Goal: Task Accomplishment & Management: Manage account settings

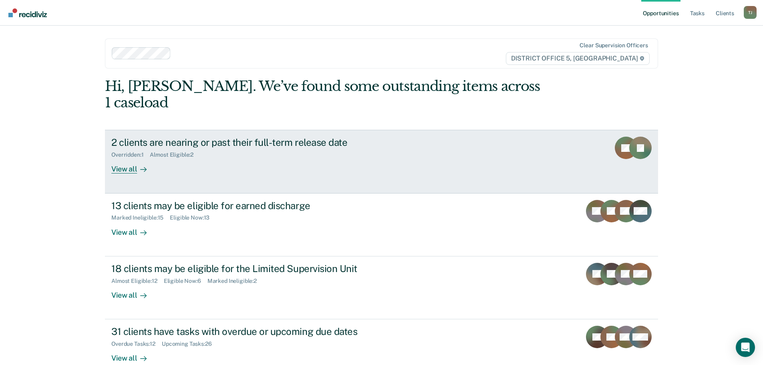
click at [311, 137] on div "2 clients are nearing or past their full-term release date" at bounding box center [251, 143] width 281 height 12
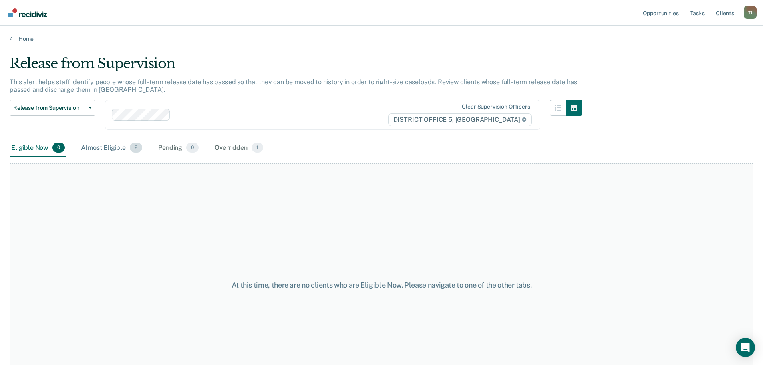
click at [107, 149] on div "Almost Eligible 2" at bounding box center [111, 148] width 64 height 18
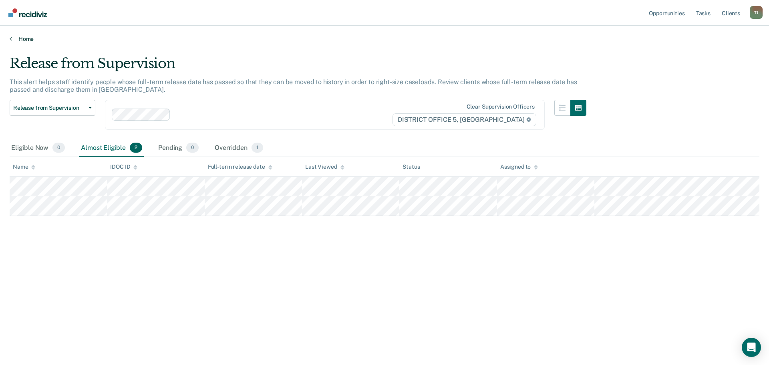
click at [19, 37] on link "Home" at bounding box center [385, 38] width 750 height 7
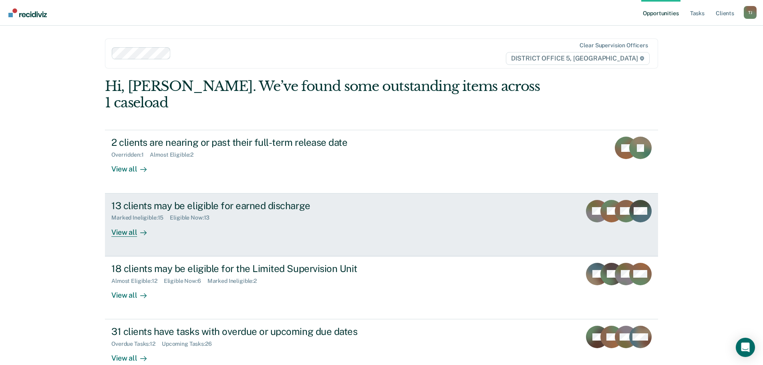
click at [296, 200] on div "13 clients may be eligible for earned discharge" at bounding box center [251, 206] width 281 height 12
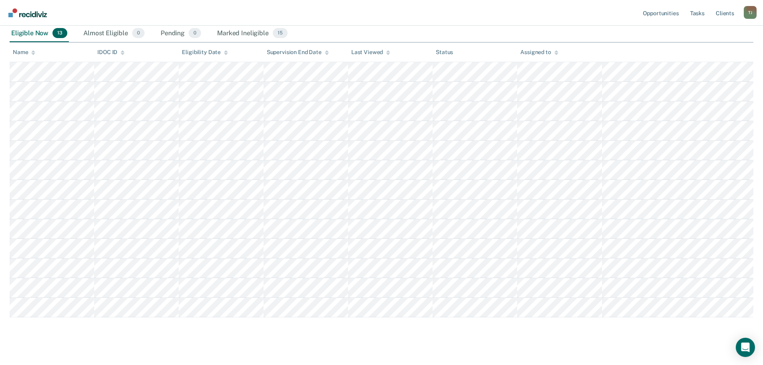
scroll to position [125, 0]
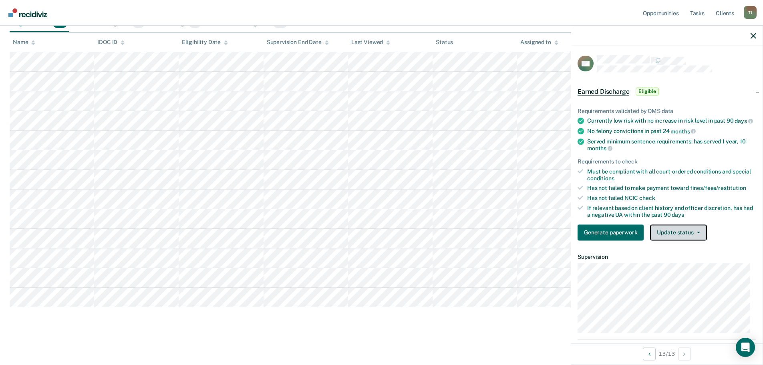
click at [665, 240] on button "Update status" at bounding box center [678, 232] width 56 height 16
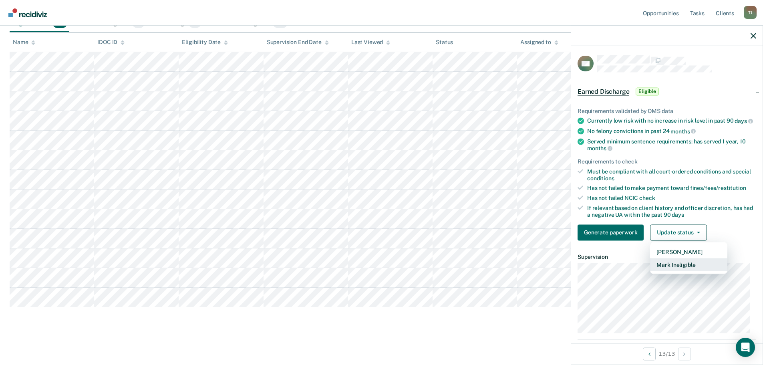
click at [675, 271] on button "Mark Ineligible" at bounding box center [688, 264] width 77 height 13
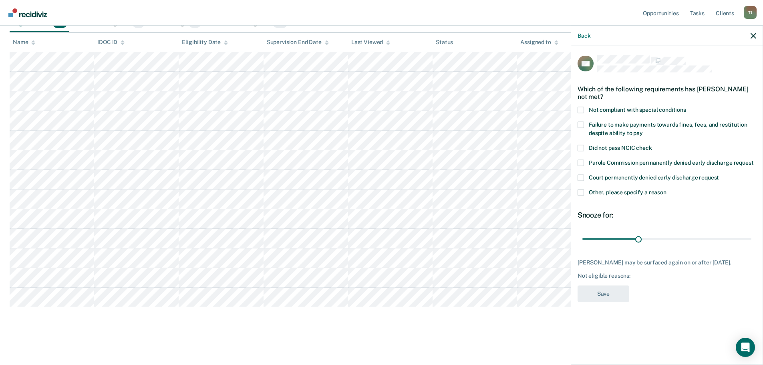
click at [580, 110] on span at bounding box center [580, 110] width 6 height 6
click at [686, 107] on input "Not compliant with special conditions" at bounding box center [686, 107] width 0 height 0
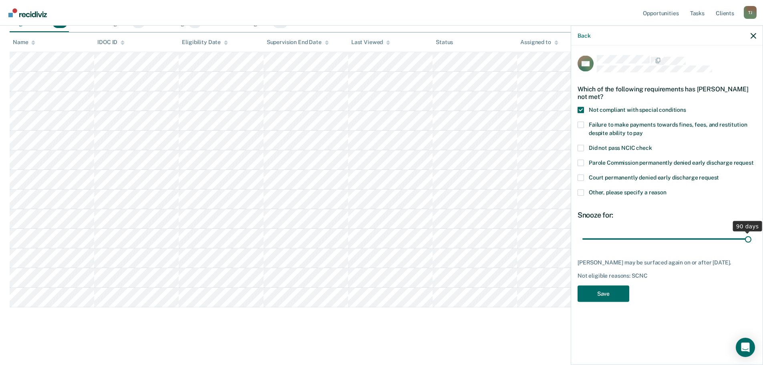
drag, startPoint x: 642, startPoint y: 240, endPoint x: 772, endPoint y: 250, distance: 130.1
type input "90"
click at [751, 246] on input "range" at bounding box center [666, 239] width 169 height 14
click at [625, 296] on button "Save" at bounding box center [603, 293] width 52 height 16
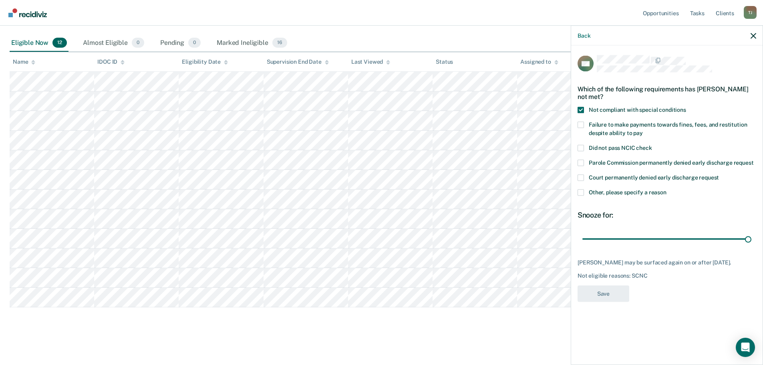
scroll to position [105, 0]
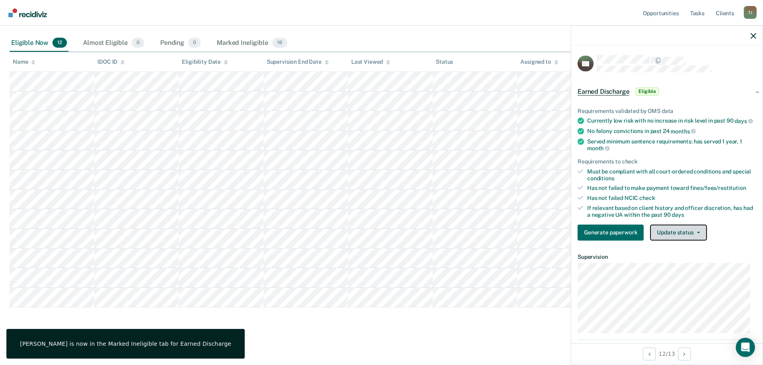
click at [681, 240] on button "Update status" at bounding box center [678, 232] width 56 height 16
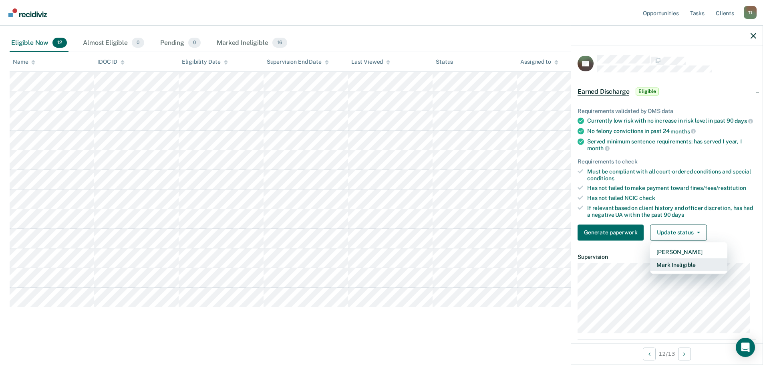
click at [679, 270] on button "Mark Ineligible" at bounding box center [688, 264] width 77 height 13
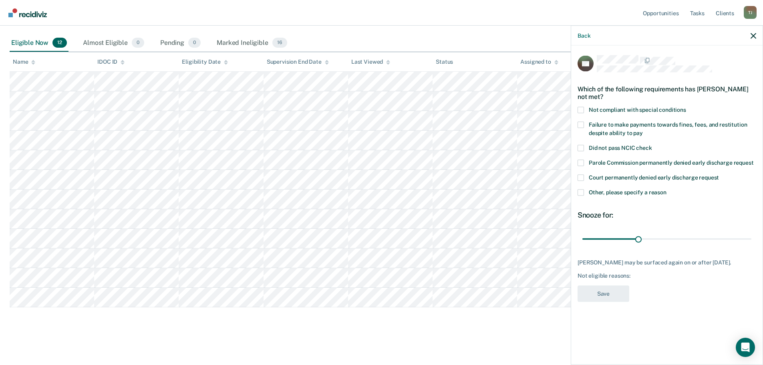
click at [579, 109] on span at bounding box center [580, 110] width 6 height 6
click at [686, 107] on input "Not compliant with special conditions" at bounding box center [686, 107] width 0 height 0
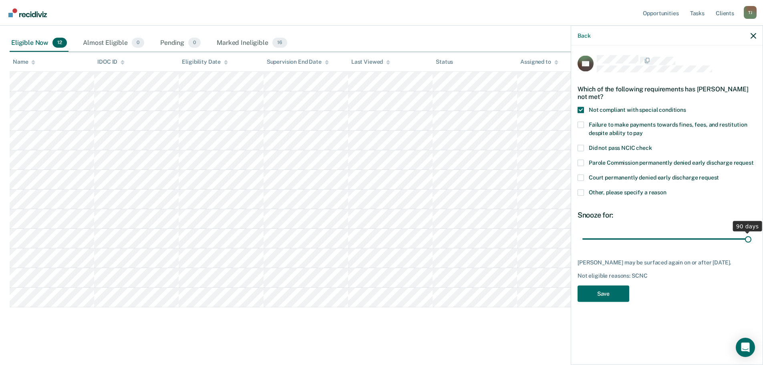
drag, startPoint x: 640, startPoint y: 237, endPoint x: 819, endPoint y: 243, distance: 179.1
type input "90"
click at [751, 243] on input "range" at bounding box center [666, 239] width 169 height 14
click at [604, 285] on button "Save" at bounding box center [603, 293] width 52 height 16
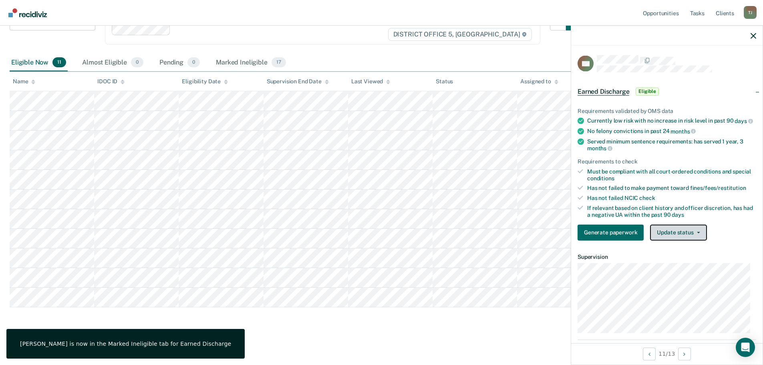
click at [680, 237] on button "Update status" at bounding box center [678, 232] width 56 height 16
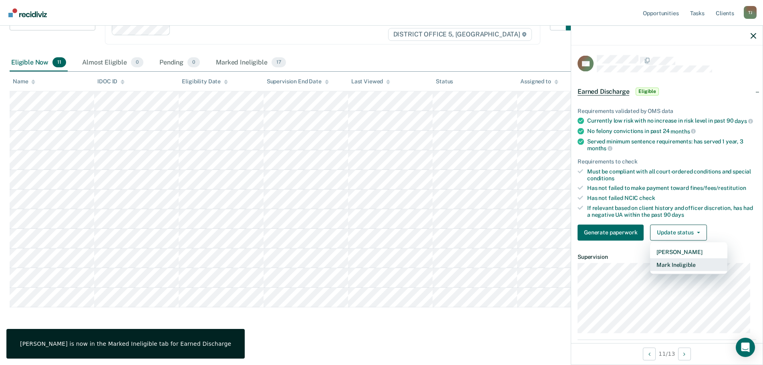
click at [687, 268] on button "Mark Ineligible" at bounding box center [688, 264] width 77 height 13
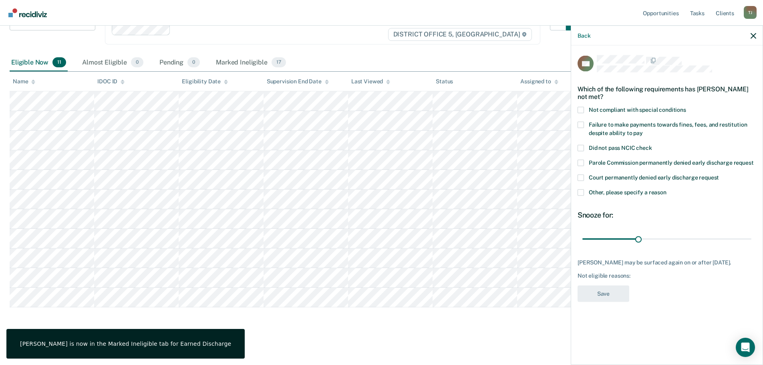
click at [583, 112] on span at bounding box center [580, 110] width 6 height 6
click at [686, 107] on input "Not compliant with special conditions" at bounding box center [686, 107] width 0 height 0
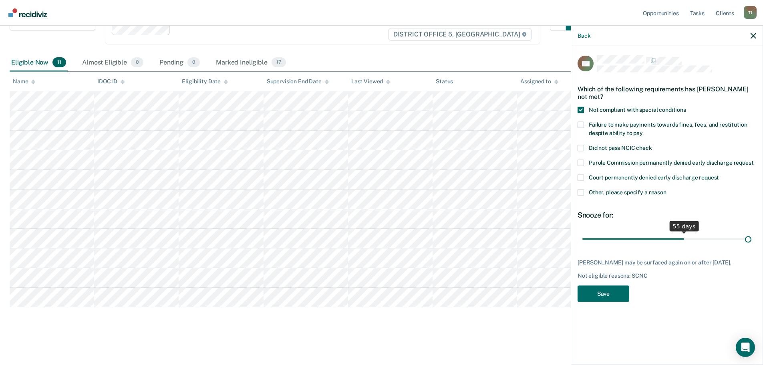
drag, startPoint x: 655, startPoint y: 243, endPoint x: 732, endPoint y: 240, distance: 76.1
type input "90"
click at [751, 238] on input "range" at bounding box center [666, 239] width 169 height 14
click at [615, 284] on div "AG Which of the following requirements has [PERSON_NAME] not met? Not compliant…" at bounding box center [666, 180] width 179 height 251
click at [613, 291] on button "Save" at bounding box center [603, 293] width 52 height 16
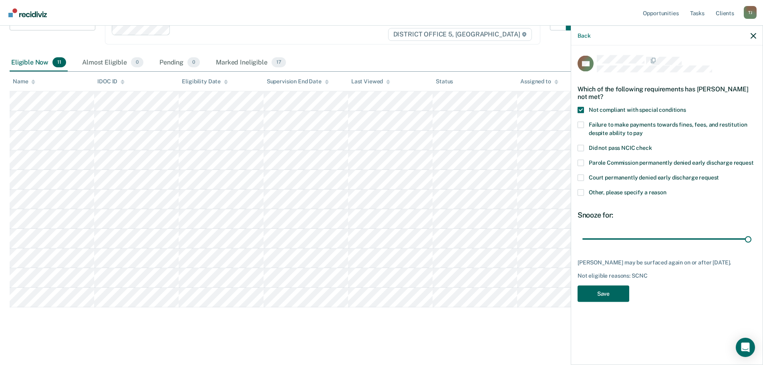
scroll to position [66, 0]
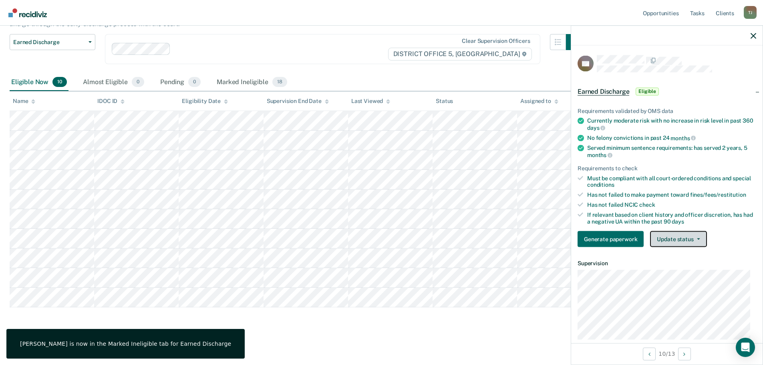
click at [674, 236] on button "Update status" at bounding box center [678, 239] width 56 height 16
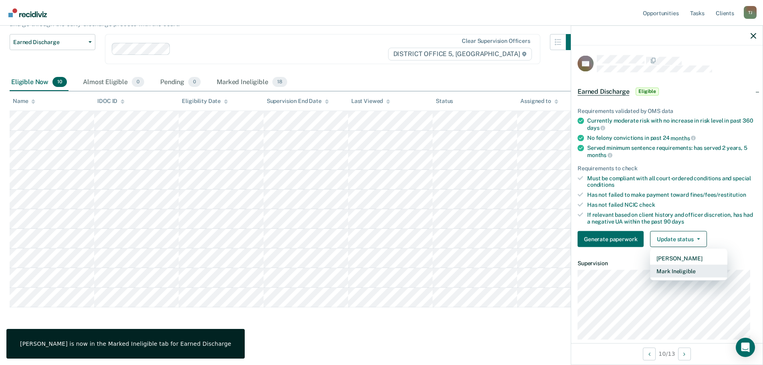
click at [687, 268] on button "Mark Ineligible" at bounding box center [688, 271] width 77 height 13
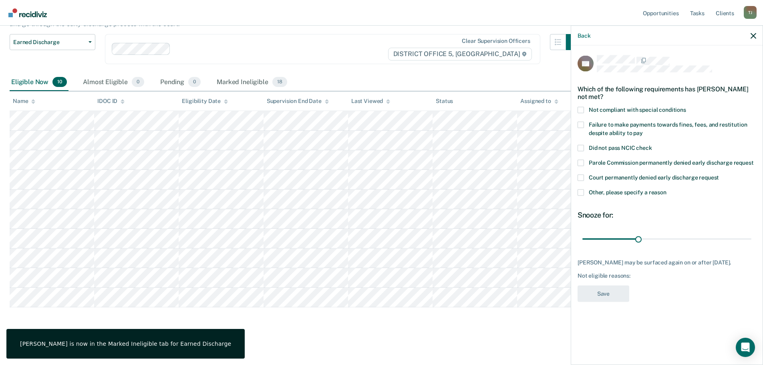
click at [580, 111] on span at bounding box center [580, 110] width 6 height 6
click at [686, 107] on input "Not compliant with special conditions" at bounding box center [686, 107] width 0 height 0
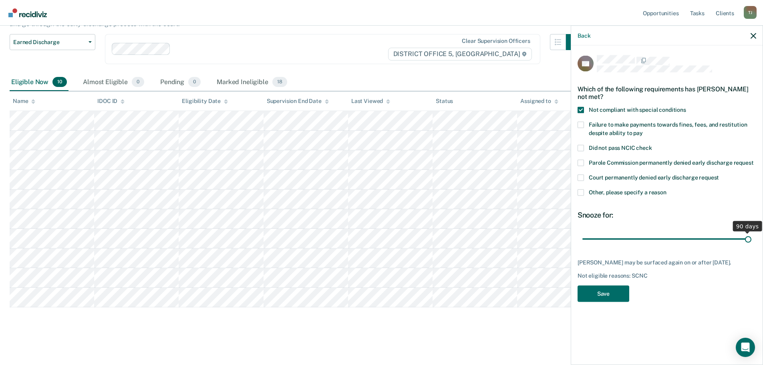
drag, startPoint x: 641, startPoint y: 237, endPoint x: 873, endPoint y: 222, distance: 232.4
type input "90"
click at [751, 232] on input "range" at bounding box center [666, 239] width 169 height 14
click at [627, 292] on button "Save" at bounding box center [603, 293] width 52 height 16
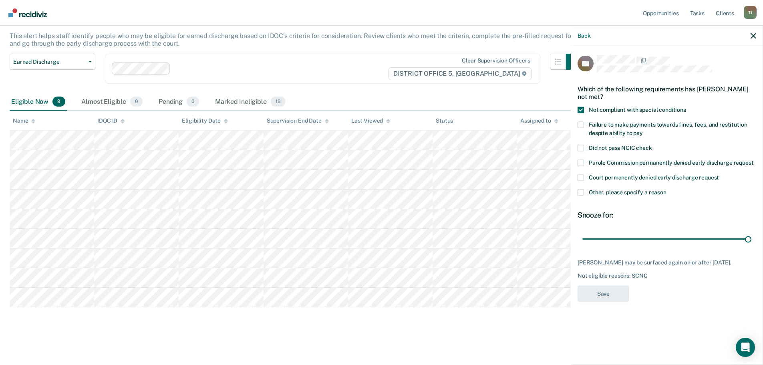
scroll to position [46, 0]
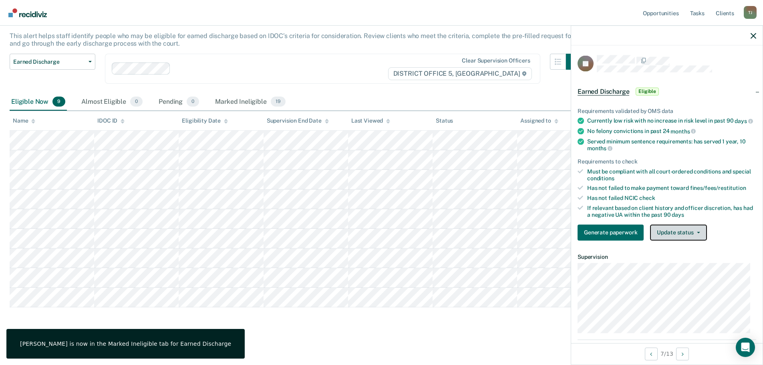
click at [666, 234] on button "Update status" at bounding box center [678, 232] width 56 height 16
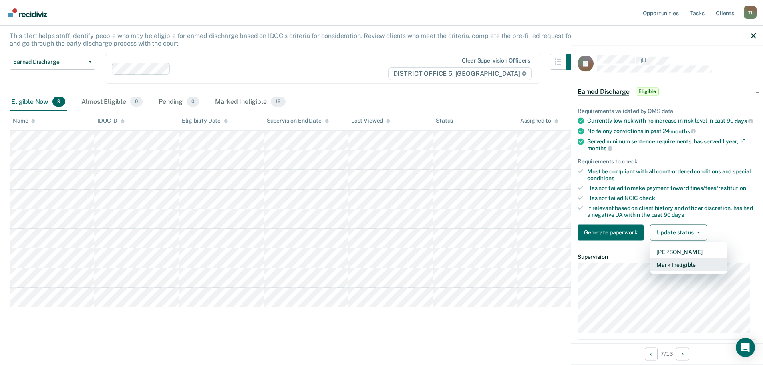
click at [671, 267] on button "Mark Ineligible" at bounding box center [688, 264] width 77 height 13
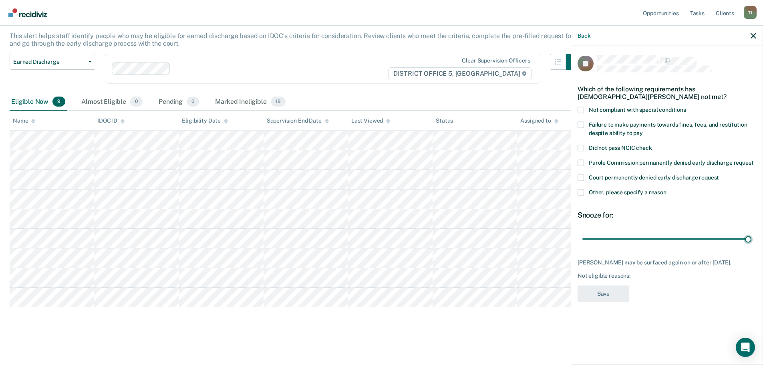
drag, startPoint x: 668, startPoint y: 237, endPoint x: 679, endPoint y: 251, distance: 18.3
type input "90"
click at [751, 235] on input "range" at bounding box center [666, 239] width 169 height 14
click at [578, 107] on span at bounding box center [580, 110] width 6 height 6
click at [686, 107] on input "Not compliant with special conditions" at bounding box center [686, 107] width 0 height 0
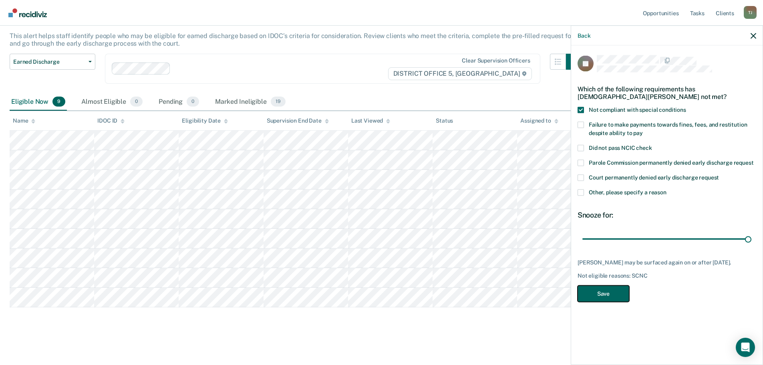
click at [604, 293] on button "Save" at bounding box center [603, 293] width 52 height 16
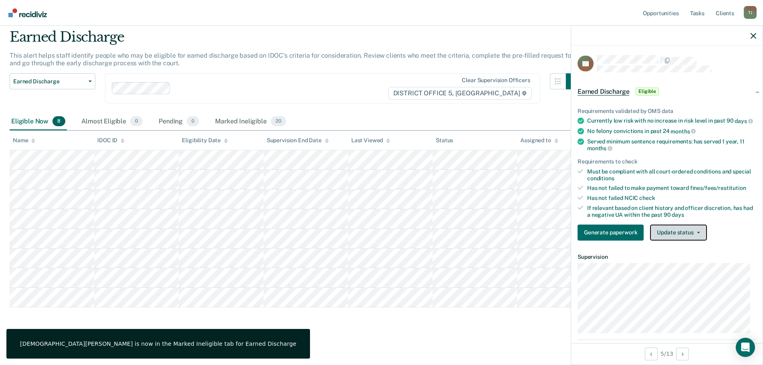
click at [698, 233] on icon "button" at bounding box center [698, 232] width 3 height 2
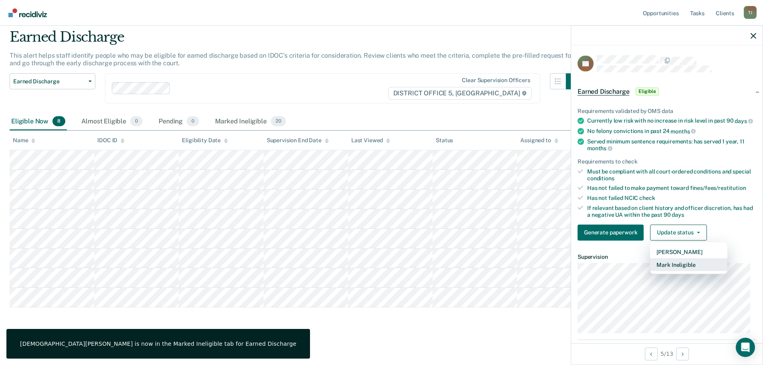
click at [692, 270] on button "Mark Ineligible" at bounding box center [688, 264] width 77 height 13
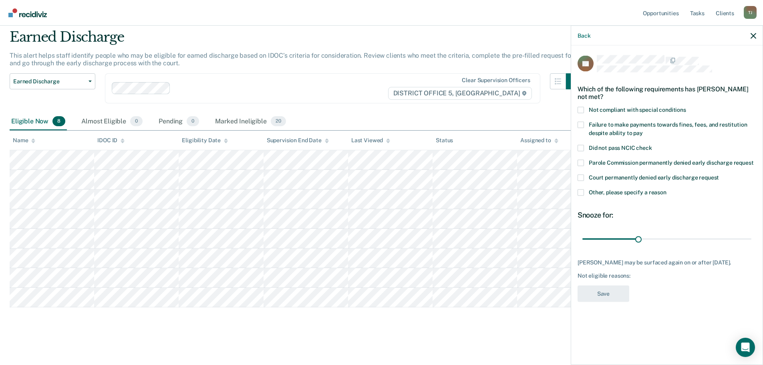
click at [584, 111] on label "Not compliant with special conditions" at bounding box center [666, 111] width 179 height 8
click at [686, 107] on input "Not compliant with special conditions" at bounding box center [686, 107] width 0 height 0
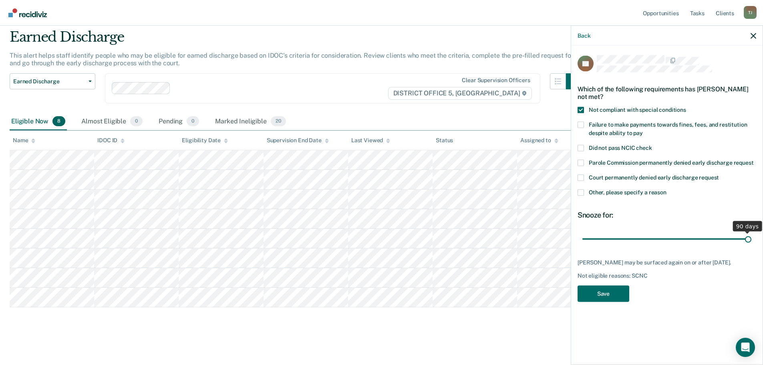
drag, startPoint x: 637, startPoint y: 236, endPoint x: 875, endPoint y: 262, distance: 239.3
type input "90"
click at [751, 246] on input "range" at bounding box center [666, 239] width 169 height 14
click at [621, 302] on button "Save" at bounding box center [603, 293] width 52 height 16
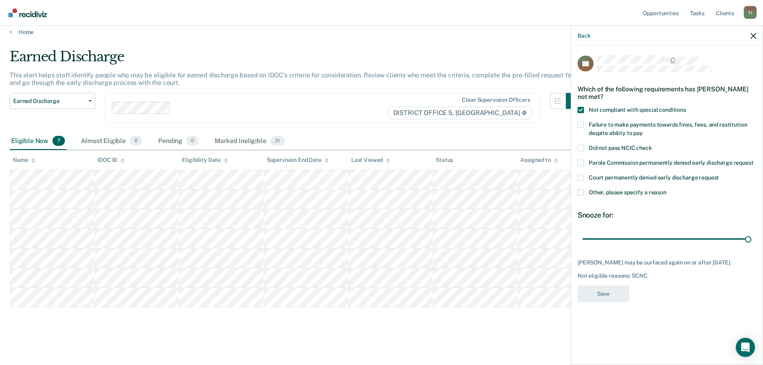
scroll to position [7, 0]
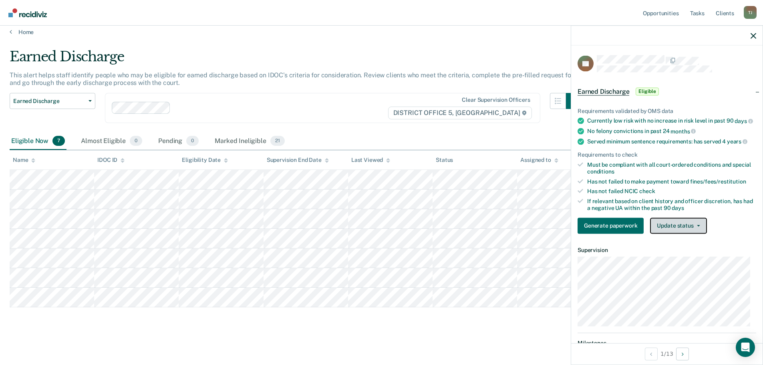
click at [676, 229] on button "Update status" at bounding box center [678, 225] width 56 height 16
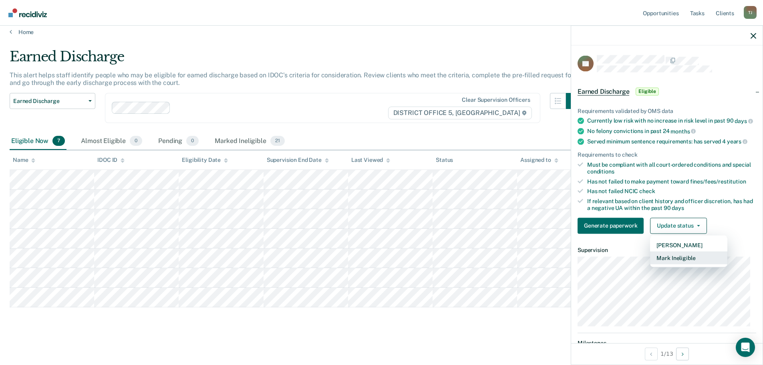
click at [686, 264] on button "Mark Ineligible" at bounding box center [688, 257] width 77 height 13
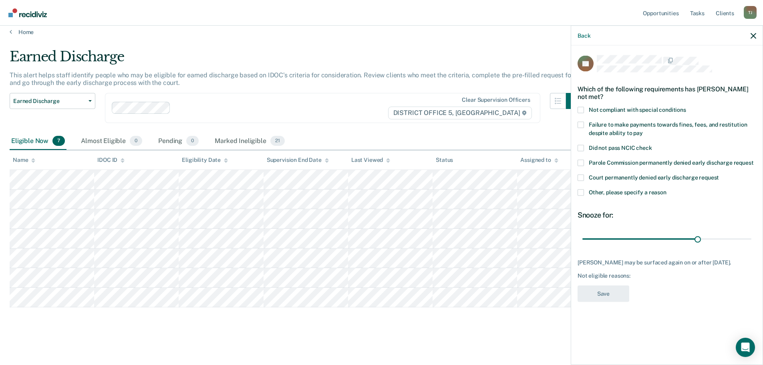
click at [583, 109] on span at bounding box center [580, 110] width 6 height 6
click at [686, 107] on input "Not compliant with special conditions" at bounding box center [686, 107] width 0 height 0
drag, startPoint x: 697, startPoint y: 237, endPoint x: 758, endPoint y: 243, distance: 62.0
type input "43"
click at [751, 233] on input "range" at bounding box center [666, 239] width 169 height 14
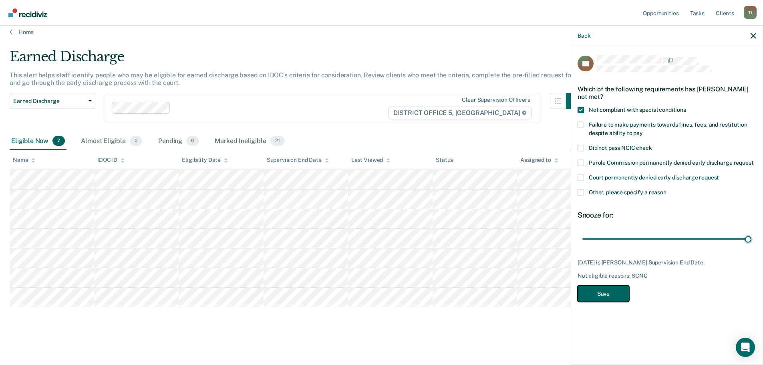
click at [595, 294] on button "Save" at bounding box center [603, 293] width 52 height 16
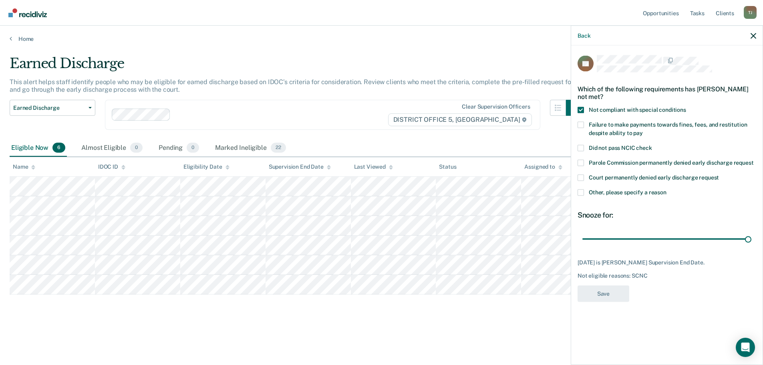
scroll to position [0, 0]
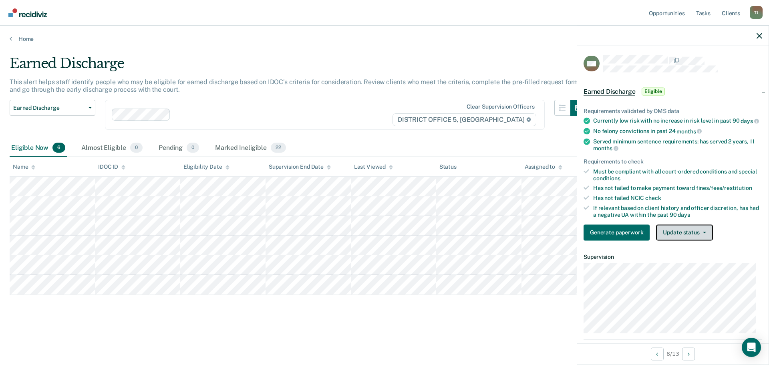
click at [677, 237] on button "Update status" at bounding box center [684, 232] width 56 height 16
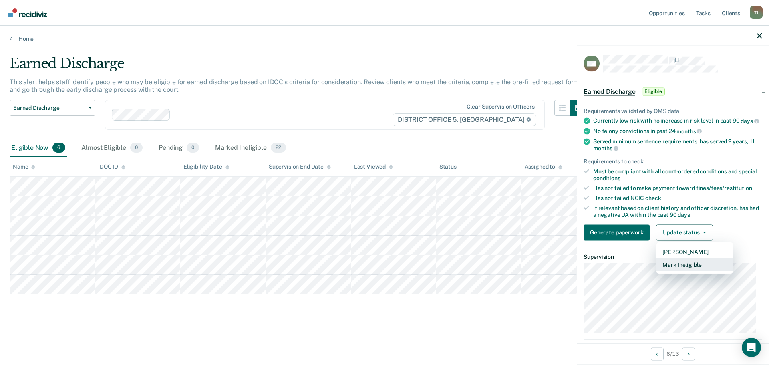
click at [693, 266] on button "Mark Ineligible" at bounding box center [694, 264] width 77 height 13
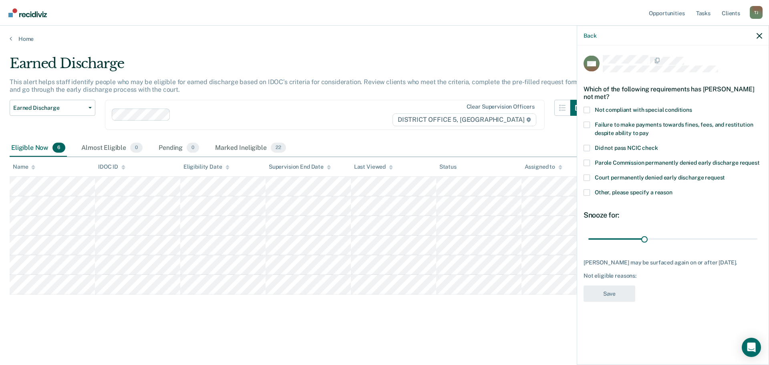
click at [586, 110] on span at bounding box center [586, 110] width 6 height 6
click at [692, 107] on input "Not compliant with special conditions" at bounding box center [692, 107] width 0 height 0
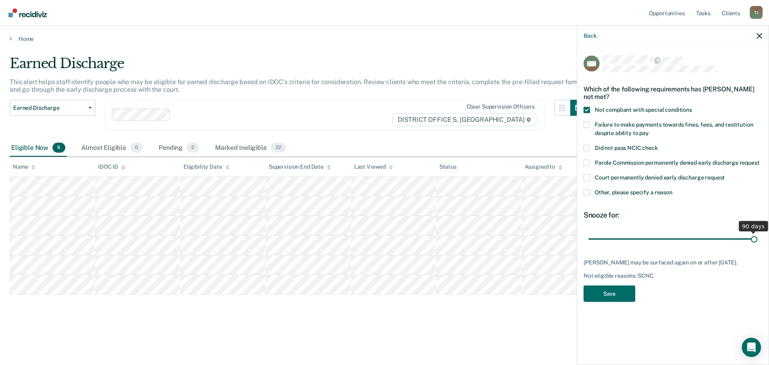
drag, startPoint x: 648, startPoint y: 239, endPoint x: 881, endPoint y: 251, distance: 233.7
type input "90"
click at [757, 246] on input "range" at bounding box center [672, 239] width 169 height 14
click at [629, 298] on button "Save" at bounding box center [609, 293] width 52 height 16
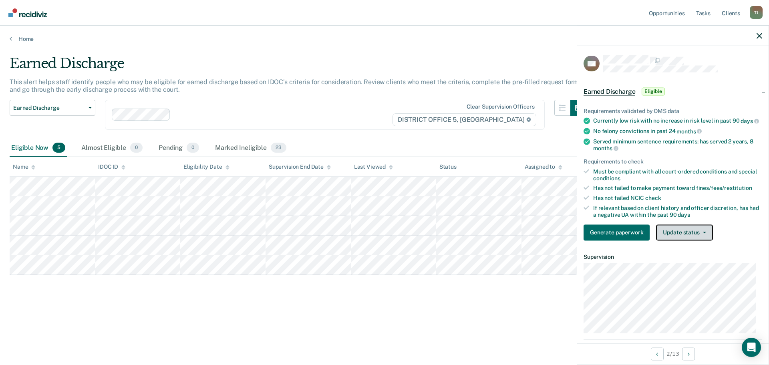
click at [680, 237] on button "Update status" at bounding box center [684, 232] width 56 height 16
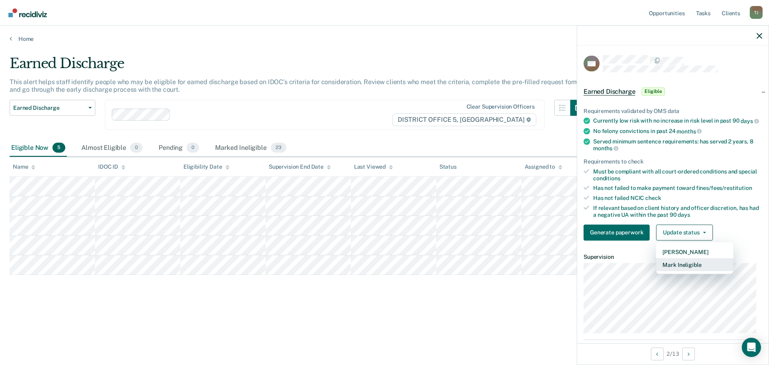
click at [692, 269] on button "Mark Ineligible" at bounding box center [694, 264] width 77 height 13
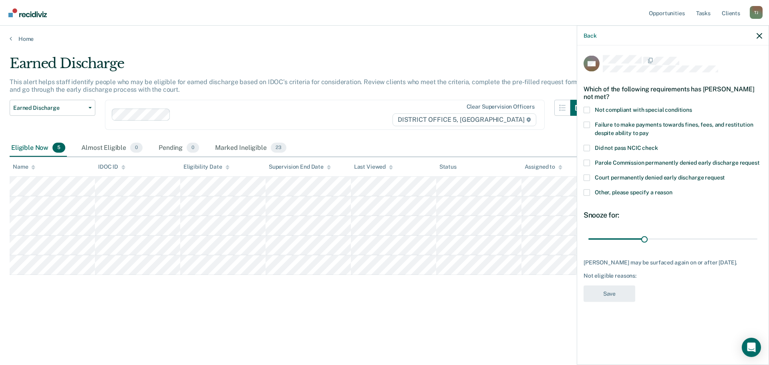
click at [588, 147] on span at bounding box center [586, 148] width 6 height 6
click at [658, 145] on input "Did not pass NCIC check" at bounding box center [658, 145] width 0 height 0
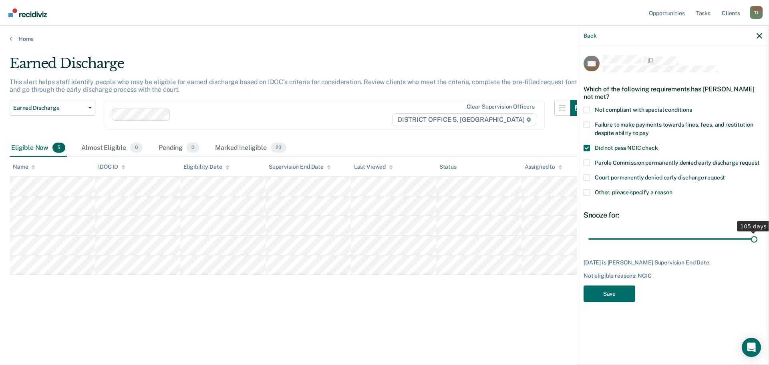
drag, startPoint x: 637, startPoint y: 240, endPoint x: 842, endPoint y: 251, distance: 206.1
type input "105"
click at [757, 246] on input "range" at bounding box center [672, 239] width 169 height 14
click at [627, 294] on button "Save" at bounding box center [609, 293] width 52 height 16
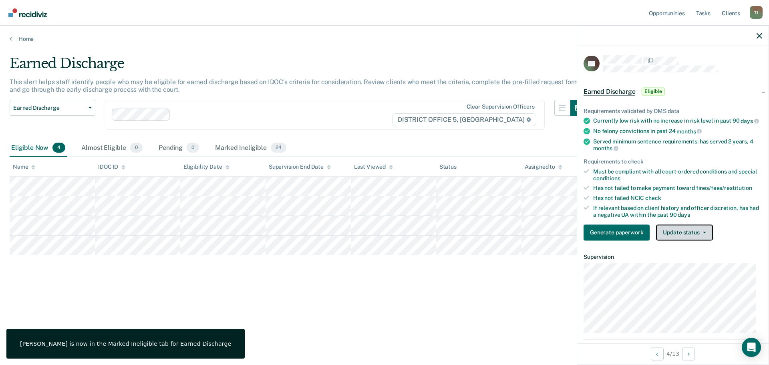
click at [701, 233] on button "Update status" at bounding box center [684, 232] width 56 height 16
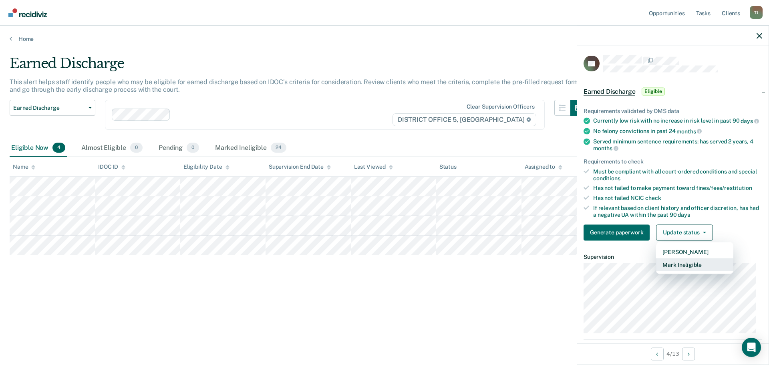
click at [692, 269] on button "Mark Ineligible" at bounding box center [694, 264] width 77 height 13
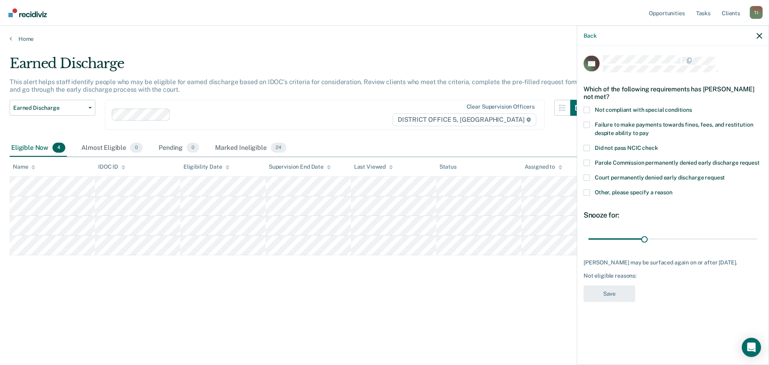
click at [593, 110] on label "Not compliant with special conditions" at bounding box center [672, 111] width 179 height 8
click at [692, 107] on input "Not compliant with special conditions" at bounding box center [692, 107] width 0 height 0
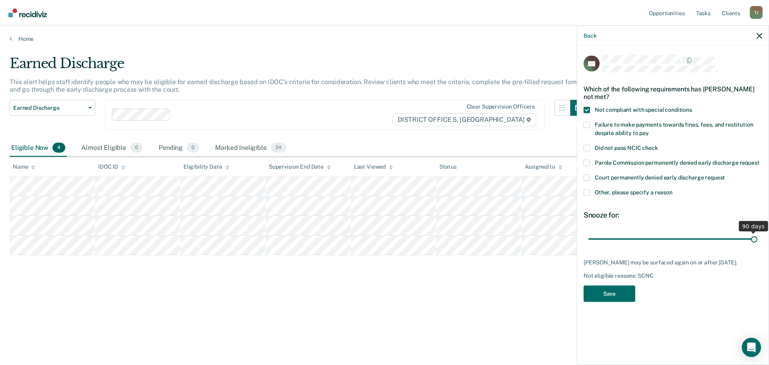
drag, startPoint x: 647, startPoint y: 240, endPoint x: 897, endPoint y: 252, distance: 250.9
type input "90"
click at [757, 246] on input "range" at bounding box center [672, 239] width 169 height 14
click at [636, 298] on div "FC Which of the following requirements has [PERSON_NAME] not met? Not compliant…" at bounding box center [672, 180] width 179 height 251
click at [618, 293] on button "Save" at bounding box center [609, 293] width 52 height 16
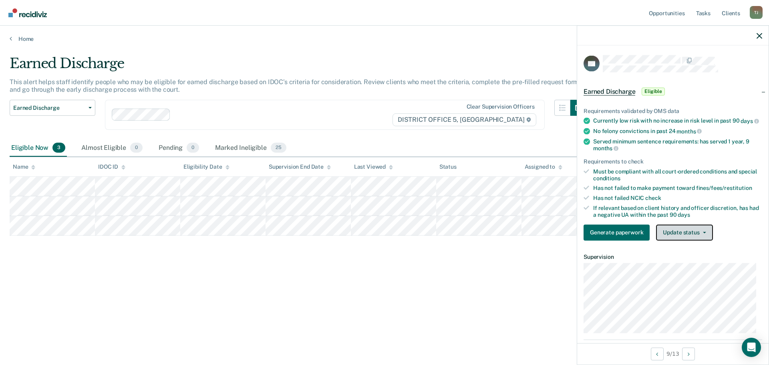
click at [685, 239] on button "Update status" at bounding box center [684, 232] width 56 height 16
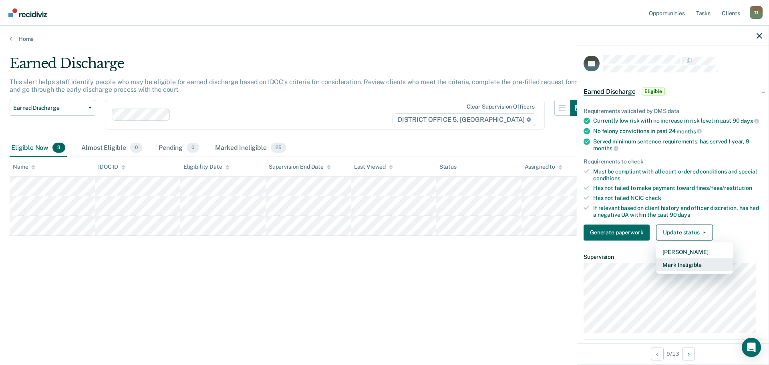
click at [689, 269] on button "Mark Ineligible" at bounding box center [694, 264] width 77 height 13
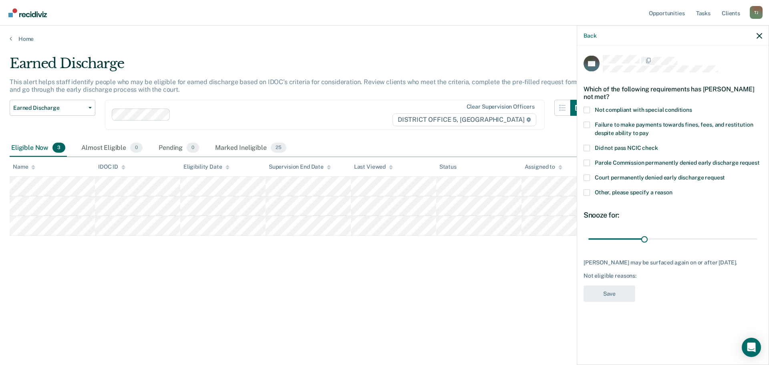
click at [594, 108] on label "Not compliant with special conditions" at bounding box center [672, 111] width 179 height 8
click at [692, 107] on input "Not compliant with special conditions" at bounding box center [692, 107] width 0 height 0
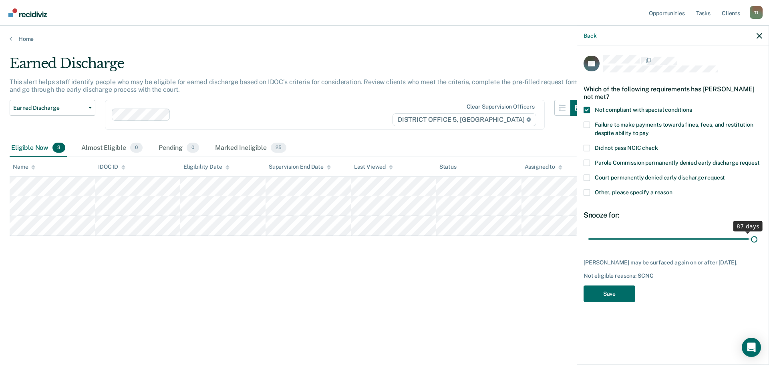
drag, startPoint x: 680, startPoint y: 244, endPoint x: 838, endPoint y: 242, distance: 157.8
type input "90"
click at [757, 242] on input "range" at bounding box center [672, 239] width 169 height 14
click at [618, 293] on button "Save" at bounding box center [609, 293] width 52 height 16
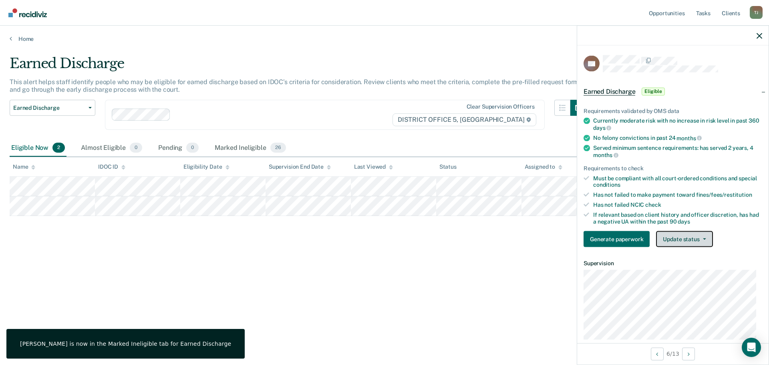
click at [703, 239] on icon "button" at bounding box center [704, 239] width 3 height 2
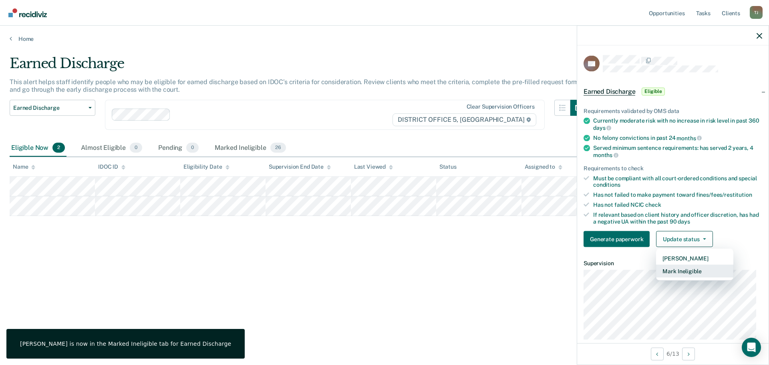
click at [694, 270] on button "Mark Ineligible" at bounding box center [694, 271] width 77 height 13
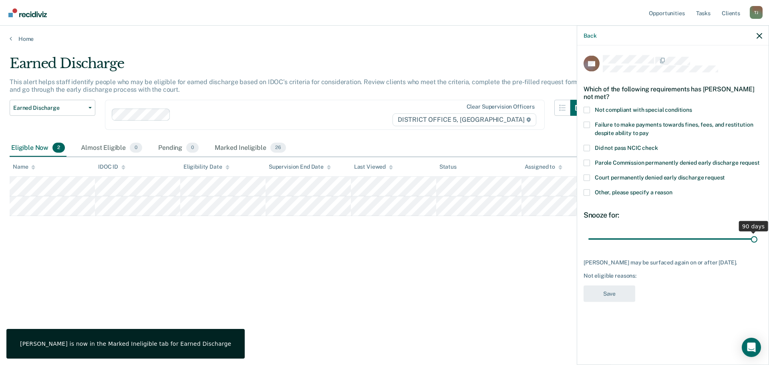
drag, startPoint x: 642, startPoint y: 238, endPoint x: 874, endPoint y: 245, distance: 232.7
type input "90"
click at [757, 245] on input "range" at bounding box center [672, 239] width 169 height 14
click at [625, 290] on div "RA Which of the following requirements has [PERSON_NAME] not met? Not compliant…" at bounding box center [672, 180] width 179 height 251
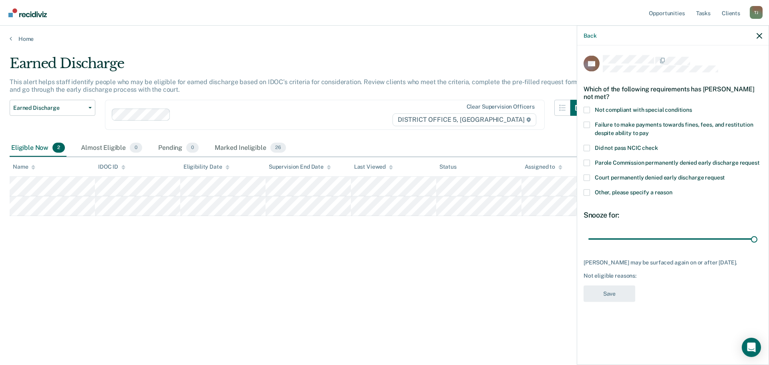
click at [592, 190] on label "Other, please specify a reason" at bounding box center [672, 193] width 179 height 8
click at [672, 189] on input "Other, please specify a reason" at bounding box center [672, 189] width 0 height 0
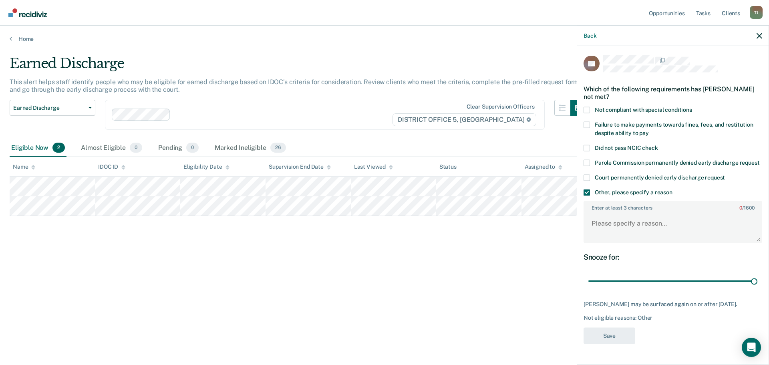
click at [590, 197] on label "Other, please specify a reason" at bounding box center [672, 193] width 179 height 8
click at [672, 189] on input "Other, please specify a reason" at bounding box center [672, 189] width 0 height 0
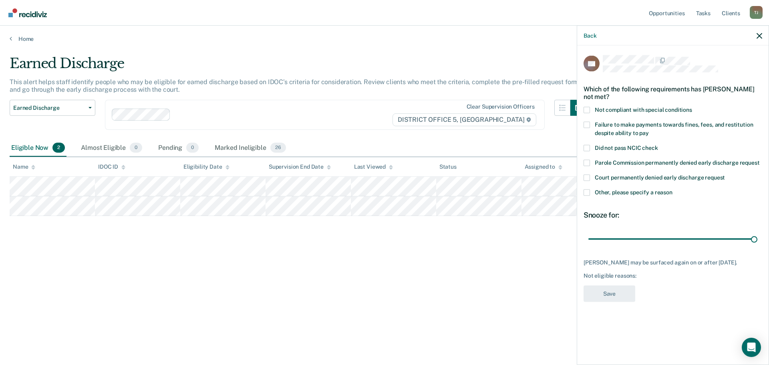
click at [587, 113] on label "Not compliant with special conditions" at bounding box center [672, 111] width 179 height 8
click at [692, 107] on input "Not compliant with special conditions" at bounding box center [692, 107] width 0 height 0
click at [609, 298] on button "Save" at bounding box center [609, 293] width 52 height 16
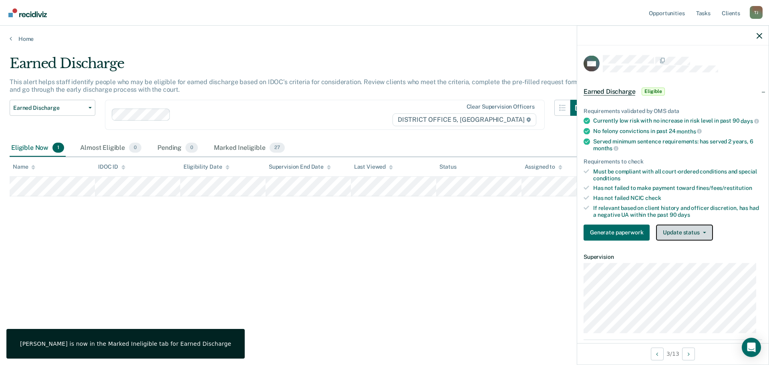
click at [684, 239] on button "Update status" at bounding box center [684, 232] width 56 height 16
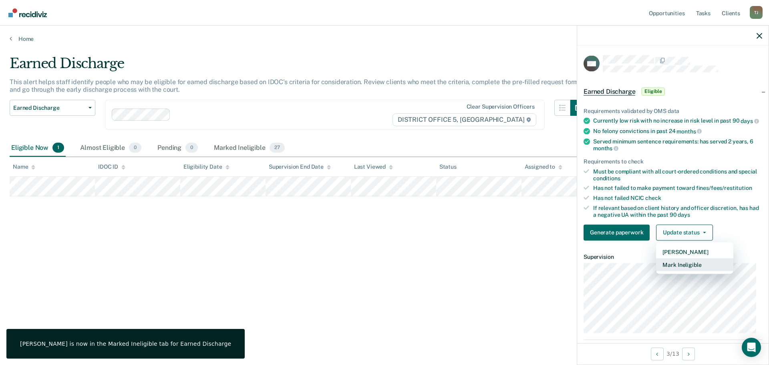
click at [679, 265] on button "Mark Ineligible" at bounding box center [694, 264] width 77 height 13
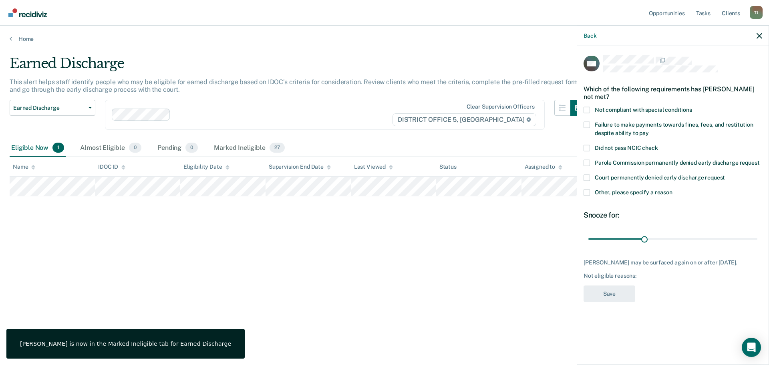
click at [584, 107] on span at bounding box center [586, 110] width 6 height 6
click at [692, 107] on input "Not compliant with special conditions" at bounding box center [692, 107] width 0 height 0
drag, startPoint x: 704, startPoint y: 247, endPoint x: 790, endPoint y: 242, distance: 86.2
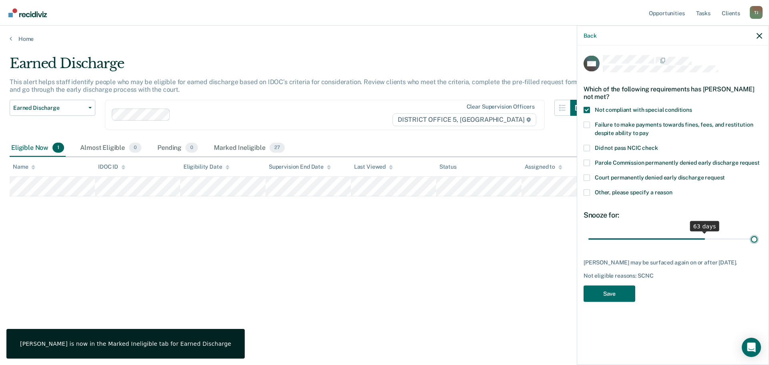
type input "90"
click at [757, 242] on input "range" at bounding box center [672, 239] width 169 height 14
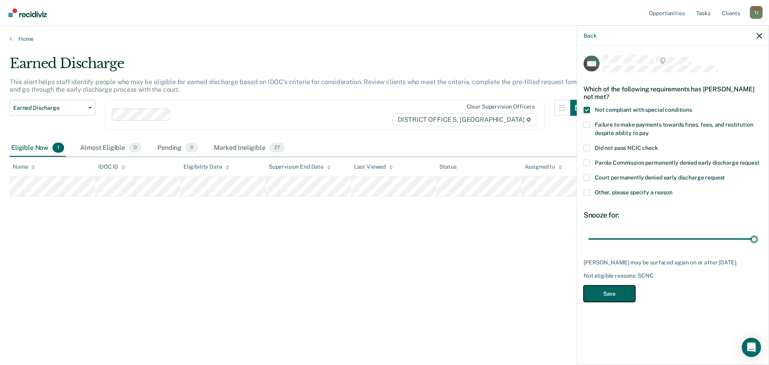
click at [607, 293] on button "Save" at bounding box center [609, 293] width 52 height 16
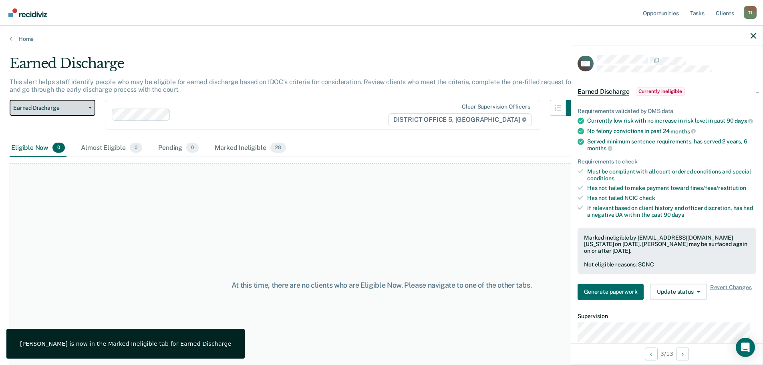
click at [76, 112] on button "Earned Discharge" at bounding box center [53, 108] width 86 height 16
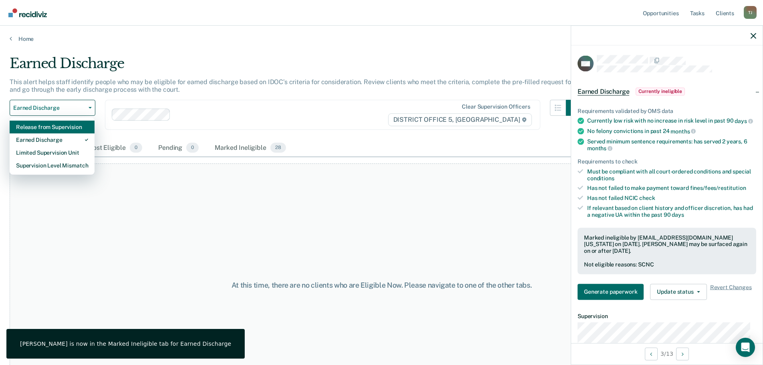
click at [72, 129] on div "Release from Supervision" at bounding box center [52, 127] width 72 height 13
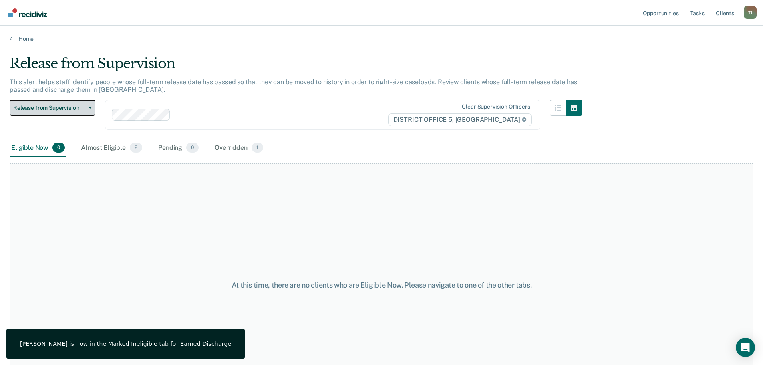
click at [64, 109] on span "Release from Supervision" at bounding box center [49, 108] width 72 height 7
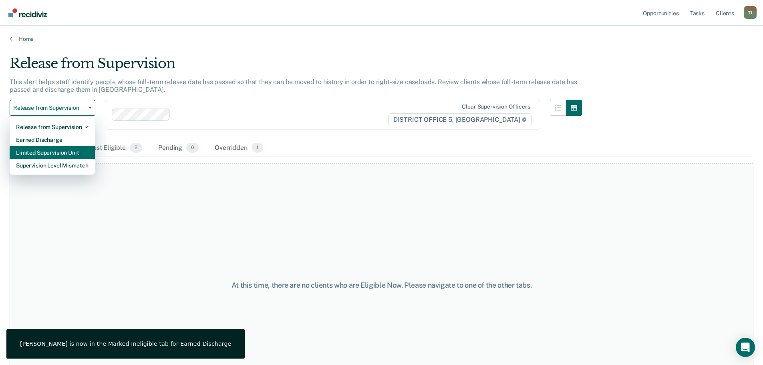
click at [58, 147] on div "Limited Supervision Unit" at bounding box center [52, 152] width 72 height 13
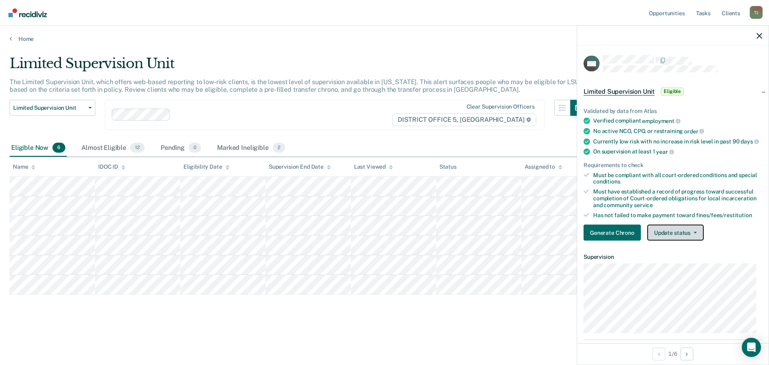
click at [694, 239] on button "Update status" at bounding box center [675, 233] width 56 height 16
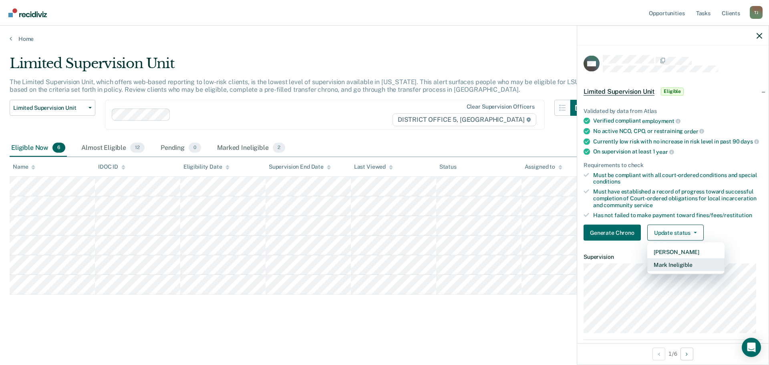
click at [681, 270] on button "Mark Ineligible" at bounding box center [685, 264] width 77 height 13
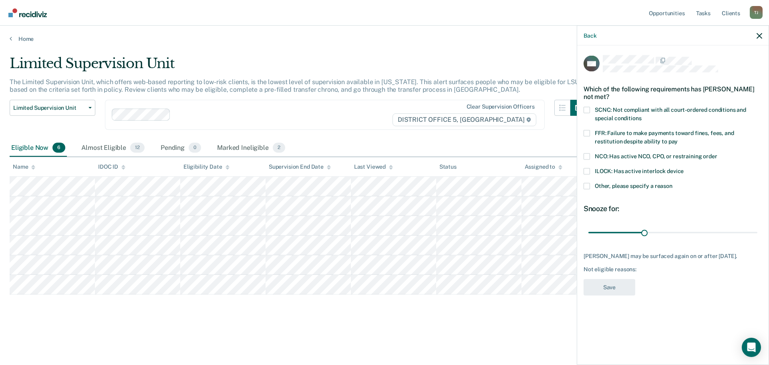
click at [585, 111] on span at bounding box center [586, 110] width 6 height 6
click at [641, 115] on input "SCNC: Not compliant with all court-ordered conditions and special conditions" at bounding box center [641, 115] width 0 height 0
drag, startPoint x: 675, startPoint y: 235, endPoint x: 874, endPoint y: 245, distance: 199.3
type input "90"
click at [757, 239] on input "range" at bounding box center [672, 232] width 169 height 14
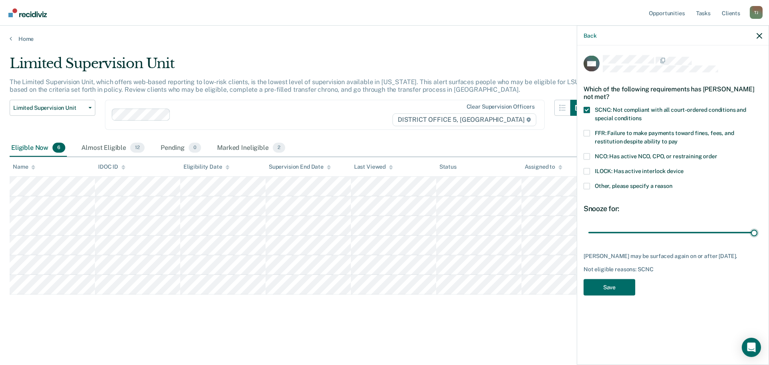
click at [614, 300] on div "AM Which of the following requirements has [PERSON_NAME] not met? SCNC: Not com…" at bounding box center [672, 177] width 179 height 245
click at [611, 295] on button "Save" at bounding box center [609, 287] width 52 height 16
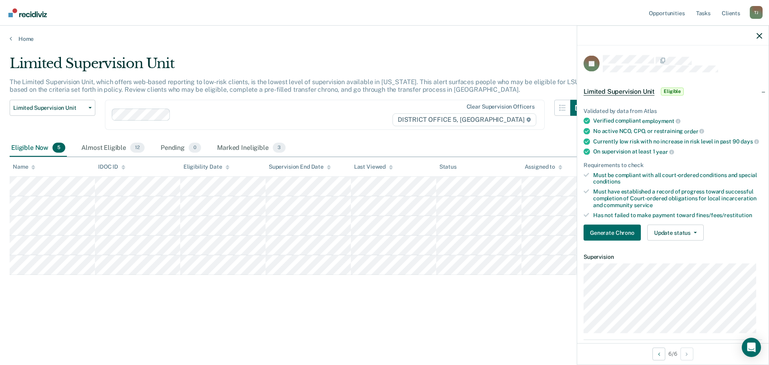
click at [687, 253] on article "JP Limited Supervision Unit Eligible Validated by data from Atlas Verified comp…" at bounding box center [672, 261] width 179 height 412
click at [679, 238] on button "Update status" at bounding box center [675, 233] width 56 height 16
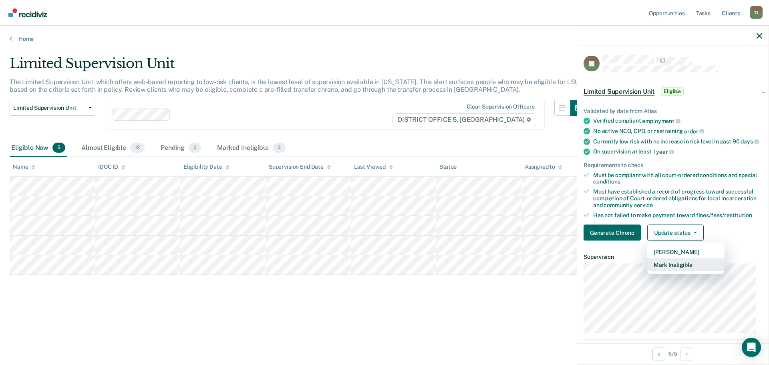
click at [679, 271] on button "Mark Ineligible" at bounding box center [685, 264] width 77 height 13
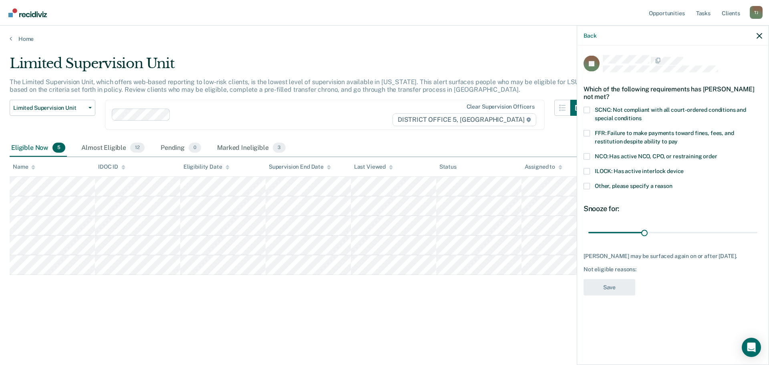
click at [584, 111] on span at bounding box center [586, 110] width 6 height 6
click at [641, 115] on input "SCNC: Not compliant with all court-ordered conditions and special conditions" at bounding box center [641, 115] width 0 height 0
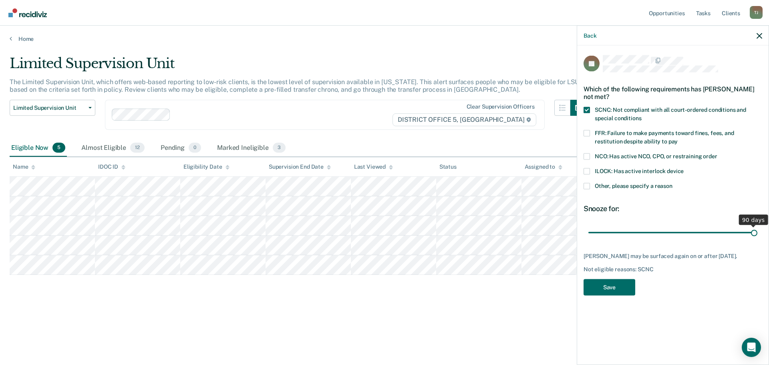
drag, startPoint x: 646, startPoint y: 229, endPoint x: 825, endPoint y: 241, distance: 179.8
type input "90"
click at [757, 239] on input "range" at bounding box center [672, 232] width 169 height 14
click at [612, 284] on button "Save" at bounding box center [609, 287] width 52 height 16
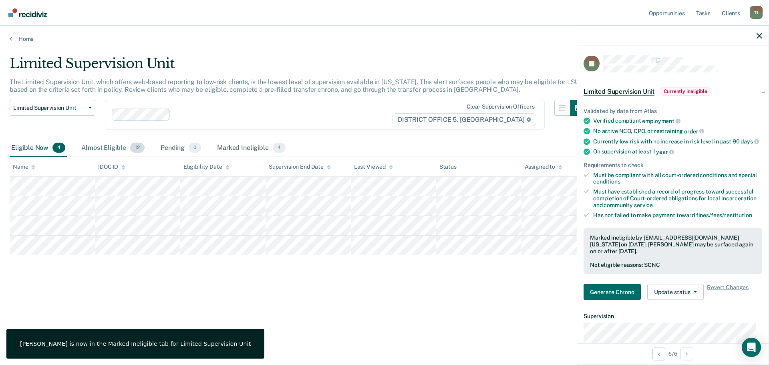
click at [110, 143] on div "Almost Eligible 12" at bounding box center [113, 148] width 66 height 18
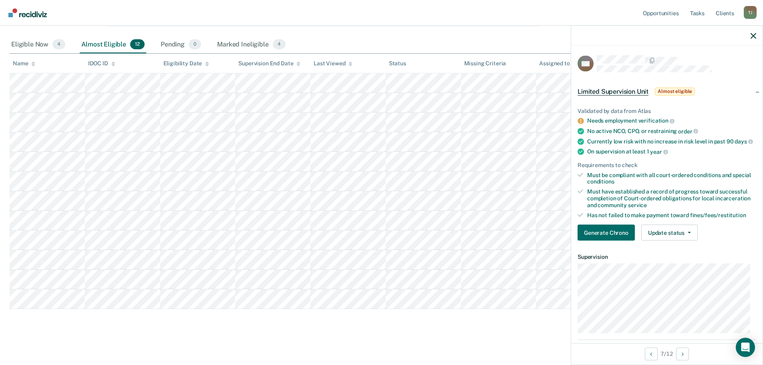
scroll to position [105, 0]
click at [254, 268] on tbody at bounding box center [382, 189] width 744 height 235
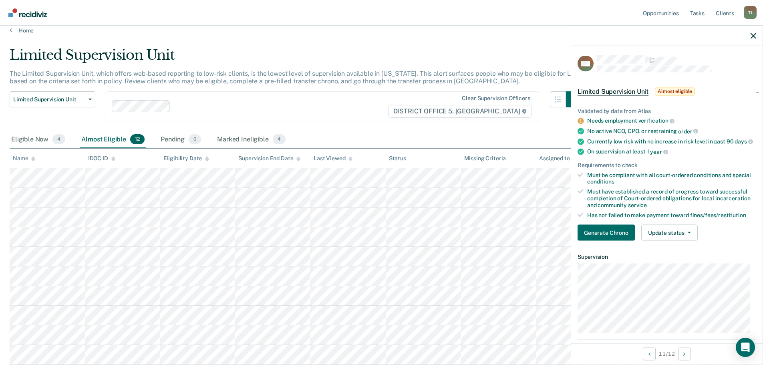
scroll to position [0, 0]
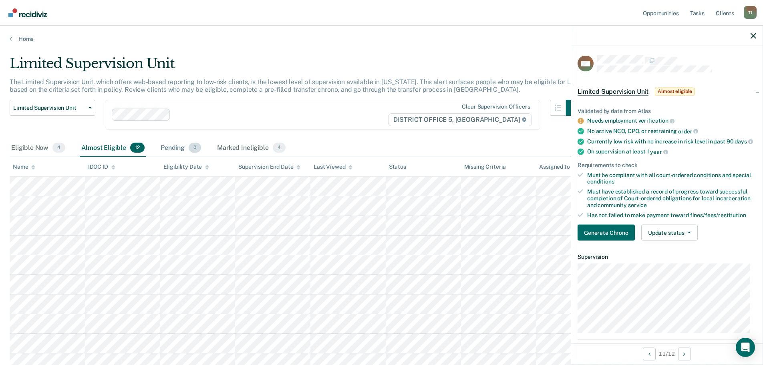
click at [167, 146] on div "Pending 0" at bounding box center [181, 148] width 44 height 18
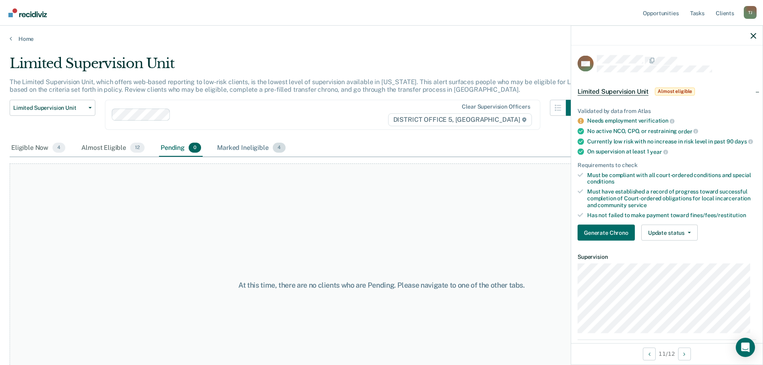
click at [217, 144] on div "Marked Ineligible 4" at bounding box center [251, 148] width 72 height 18
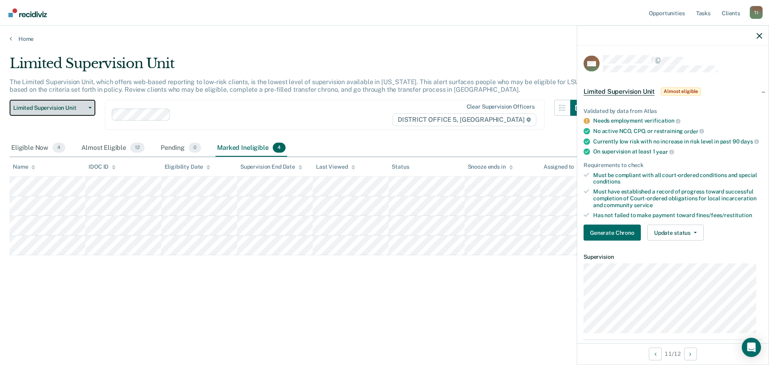
click at [91, 105] on button "Limited Supervision Unit" at bounding box center [53, 108] width 86 height 16
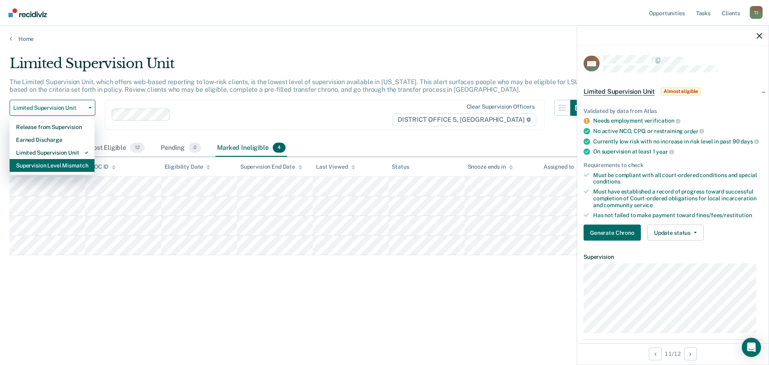
click at [73, 167] on div "Supervision Level Mismatch" at bounding box center [52, 165] width 72 height 13
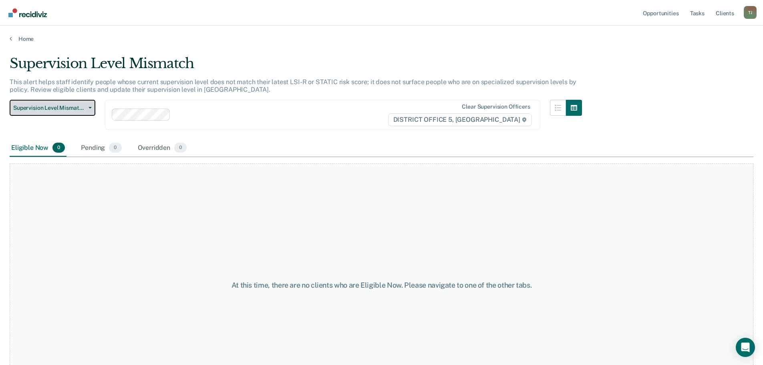
click at [72, 109] on span "Supervision Level Mismatch" at bounding box center [49, 108] width 72 height 7
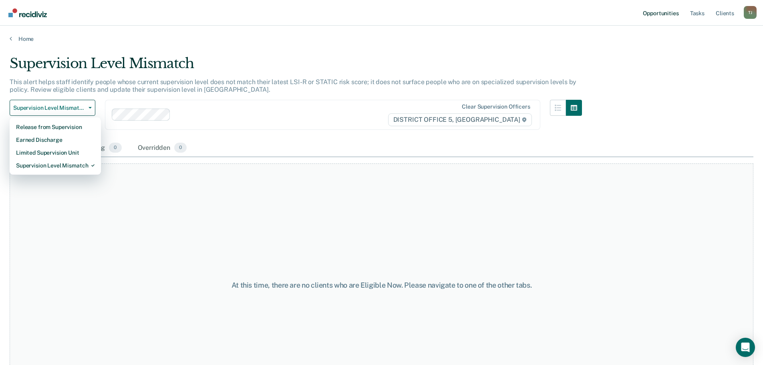
click at [668, 14] on link "Opportunities" at bounding box center [660, 13] width 39 height 26
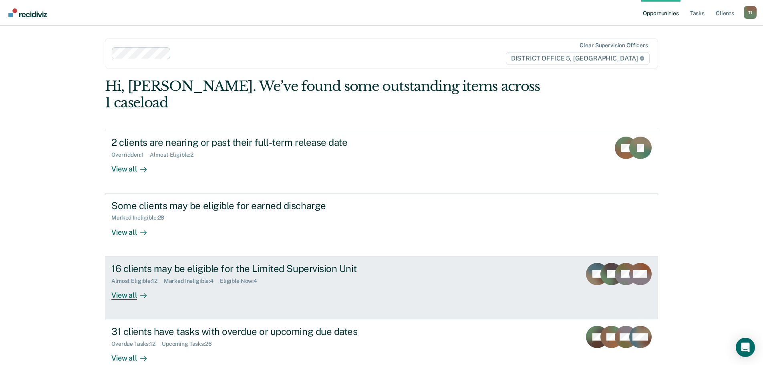
click at [517, 256] on link "16 clients may be eligible for the Limited Supervision Unit Almost Eligible : 1…" at bounding box center [381, 287] width 553 height 63
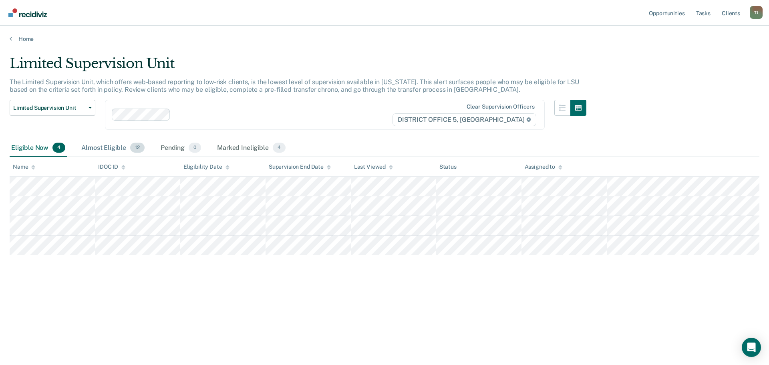
click at [98, 144] on div "Almost Eligible 12" at bounding box center [113, 148] width 66 height 18
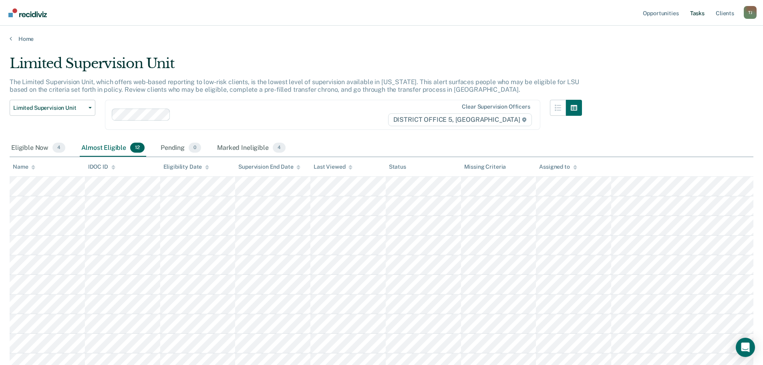
click at [701, 14] on link "Tasks" at bounding box center [697, 13] width 18 height 26
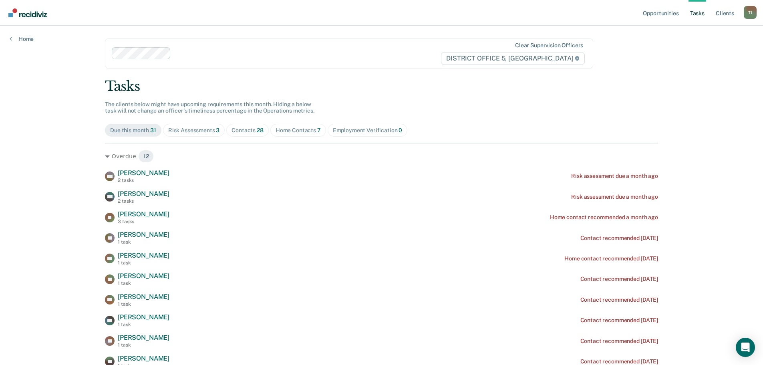
click at [181, 131] on div "Risk Assessments 3" at bounding box center [194, 130] width 52 height 7
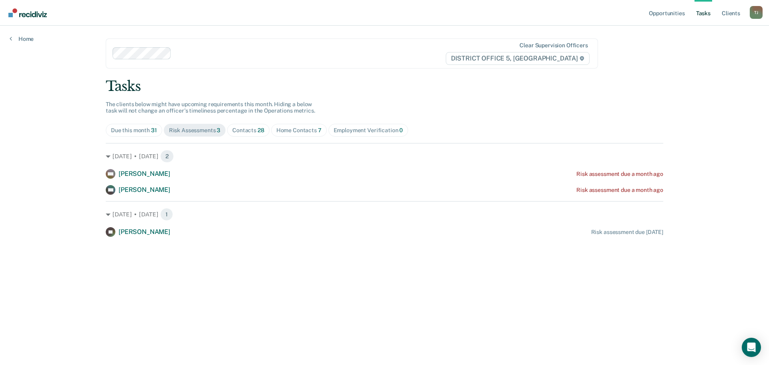
click at [258, 131] on span "28" at bounding box center [260, 130] width 7 height 6
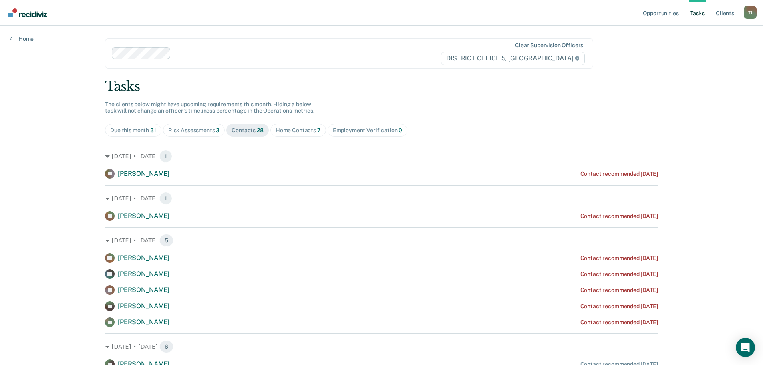
click at [294, 131] on div "Home Contacts 7" at bounding box center [297, 130] width 45 height 7
